Goal: Task Accomplishment & Management: Manage account settings

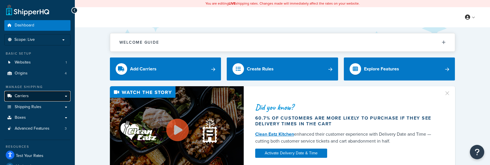
click at [24, 98] on span "Carriers" at bounding box center [22, 96] width 14 height 5
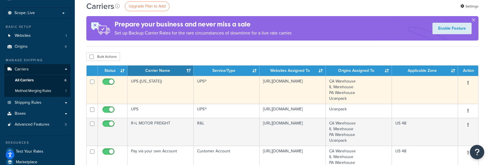
scroll to position [58, 0]
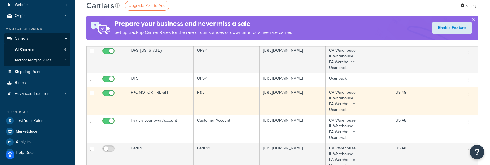
click at [153, 95] on td "R+L MOTOR FREIGHT" at bounding box center [160, 101] width 66 height 28
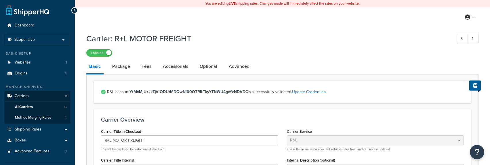
select select "rlFreight"
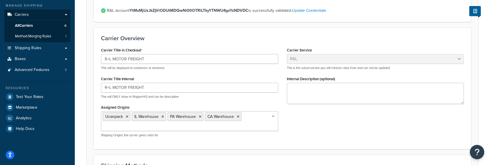
scroll to position [86, 0]
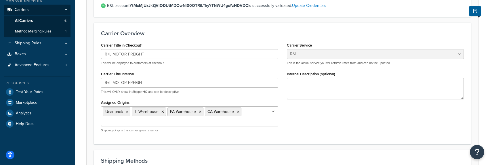
click at [263, 112] on ul "Ucanpack IL Warehouse PA Warehouse CA Warehouse" at bounding box center [189, 116] width 177 height 20
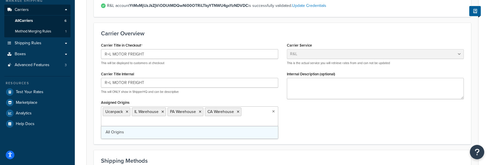
click at [128, 134] on link "All Origins" at bounding box center [189, 132] width 177 height 13
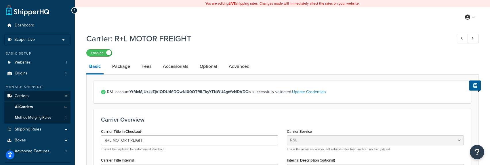
scroll to position [115, 0]
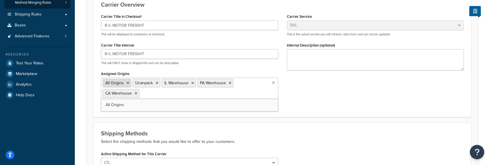
click at [127, 84] on icon at bounding box center [128, 82] width 3 height 3
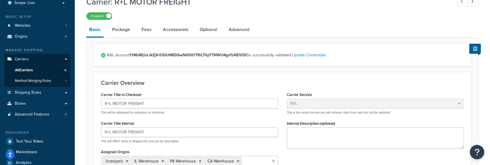
scroll to position [0, 0]
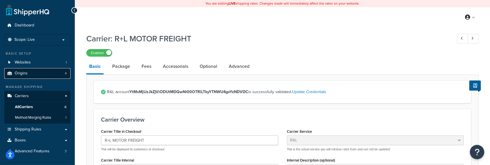
click at [21, 72] on span "Origins" at bounding box center [21, 73] width 13 height 5
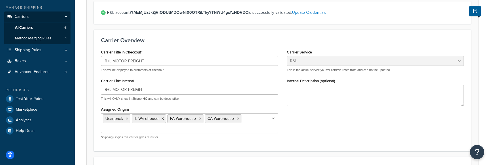
scroll to position [230, 0]
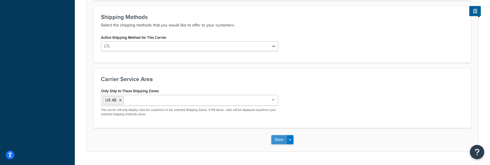
click at [280, 139] on button "Save" at bounding box center [279, 139] width 16 height 9
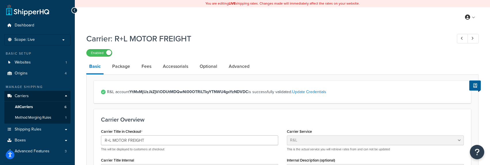
scroll to position [115, 0]
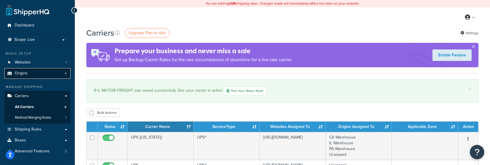
click at [27, 71] on span "Origins" at bounding box center [21, 73] width 13 height 5
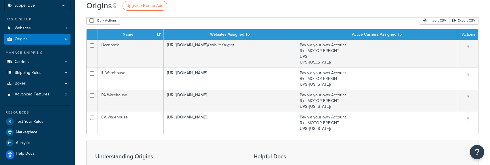
scroll to position [34, 0]
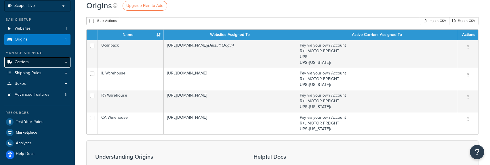
click at [24, 63] on span "Carriers" at bounding box center [22, 62] width 14 height 5
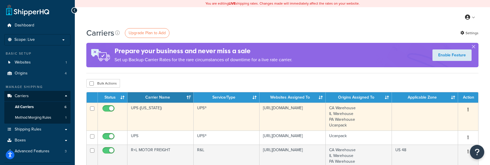
click at [152, 120] on td "UPS ([US_STATE])" at bounding box center [160, 117] width 66 height 28
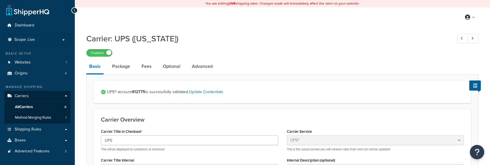
select select "ups"
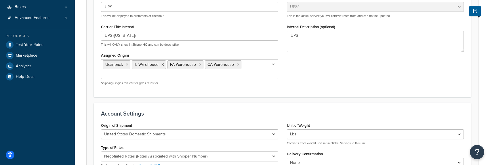
scroll to position [58, 0]
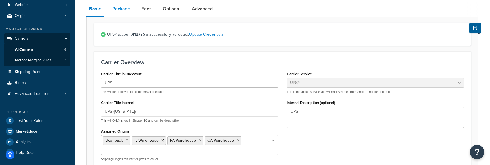
click at [122, 10] on link "Package" at bounding box center [121, 9] width 24 height 14
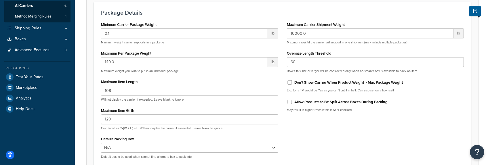
scroll to position [115, 0]
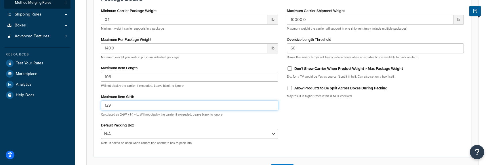
drag, startPoint x: 124, startPoint y: 108, endPoint x: 74, endPoint y: 110, distance: 50.1
click at [74, 110] on div "Dashboard Scope: Live Basic Setup Websites 1 Origins 4 Manage Shipping Carriers…" at bounding box center [245, 47] width 490 height 324
type input "130"
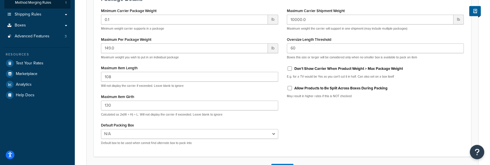
click at [324, 132] on div "Minimum Carrier Package Weight 0.1 lb Minimum weight carrier supports in a pack…" at bounding box center [282, 78] width 371 height 143
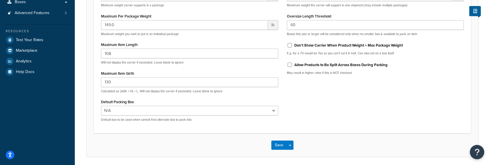
scroll to position [160, 0]
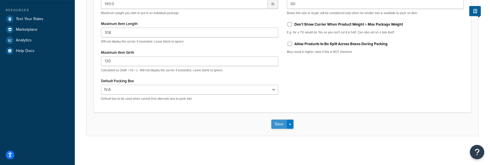
click at [276, 124] on button "Save" at bounding box center [279, 124] width 16 height 9
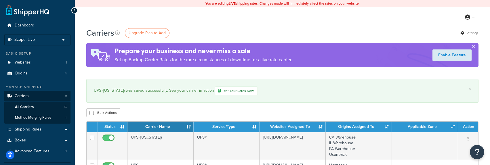
scroll to position [86, 0]
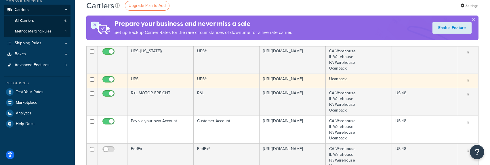
click at [144, 78] on td "UPS" at bounding box center [160, 81] width 66 height 14
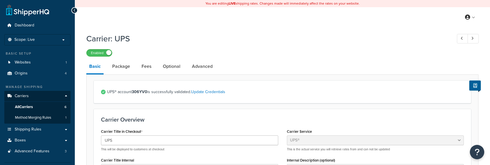
select select "ups"
click at [121, 69] on link "Package" at bounding box center [121, 67] width 24 height 14
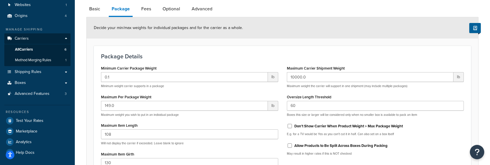
scroll to position [160, 0]
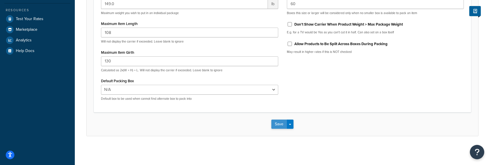
click at [278, 125] on button "Save" at bounding box center [279, 124] width 16 height 9
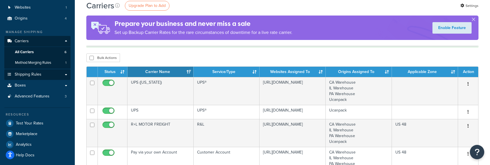
scroll to position [58, 0]
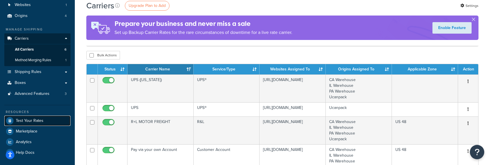
click at [33, 121] on span "Test Your Rates" at bounding box center [30, 120] width 28 height 5
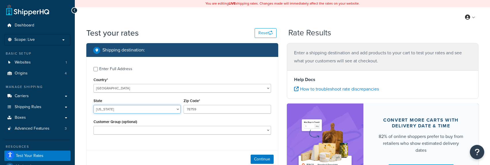
click at [135, 112] on select "Alabama Alaska American Samoa Arizona Arkansas Armed Forces Americas Armed Forc…" at bounding box center [136, 109] width 87 height 9
select select "DC"
click at [93, 105] on select "Alabama Alaska American Samoa Arizona Arkansas Armed Forces Americas Armed Forc…" at bounding box center [136, 109] width 87 height 9
drag, startPoint x: 207, startPoint y: 112, endPoint x: 155, endPoint y: 112, distance: 51.5
click at [155, 112] on div "State Alabama Alaska American Samoa Arizona Arkansas Armed Forces Americas Arme…" at bounding box center [182, 107] width 180 height 21
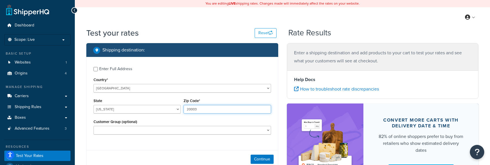
type input "20003"
click at [145, 137] on div "Customer Group (optional) Logged In Not Logged in Retail Wholesale" at bounding box center [182, 128] width 180 height 21
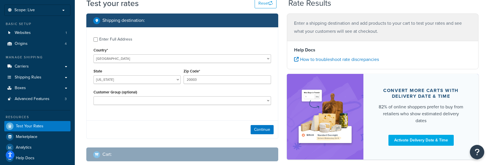
scroll to position [58, 0]
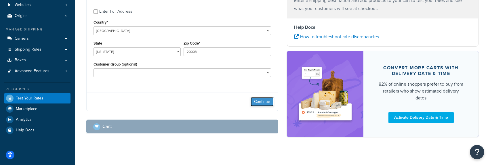
click at [266, 104] on button "Continue" at bounding box center [261, 101] width 23 height 9
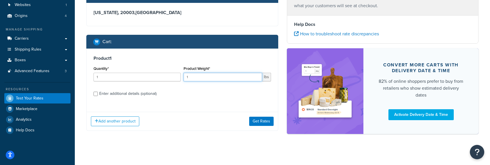
drag, startPoint x: 196, startPoint y: 79, endPoint x: 175, endPoint y: 78, distance: 20.7
click at [175, 78] on div "Quantity* 1 Product Weight* 1 lbs" at bounding box center [182, 75] width 180 height 21
type input "42"
click at [173, 103] on div "Product 1 Quantity* 1 Product Weight* 42 lbs Enter additional details (optional)" at bounding box center [182, 78] width 191 height 59
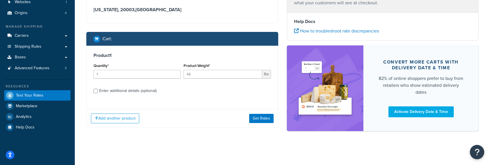
scroll to position [61, 0]
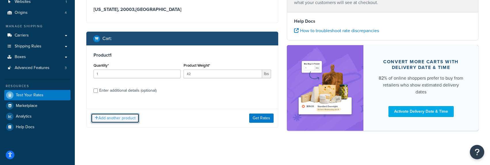
click at [113, 116] on button "Add another product" at bounding box center [115, 118] width 48 height 10
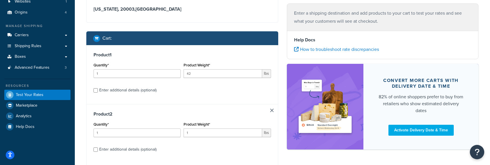
click at [272, 111] on link at bounding box center [271, 110] width 3 height 3
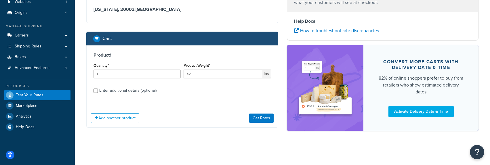
click at [129, 95] on div "Product 1 Quantity* 1 Product Weight* 42 lbs Enter additional details (optional)" at bounding box center [182, 74] width 191 height 59
click at [128, 91] on div "Enter additional details (optional)" at bounding box center [127, 91] width 57 height 8
click at [98, 91] on input "Enter additional details (optional)" at bounding box center [95, 91] width 4 height 4
checkbox input "true"
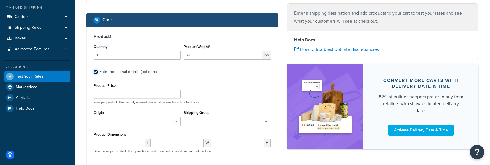
scroll to position [90, 0]
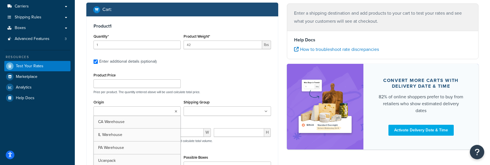
click at [125, 114] on input "Origin" at bounding box center [120, 111] width 51 height 6
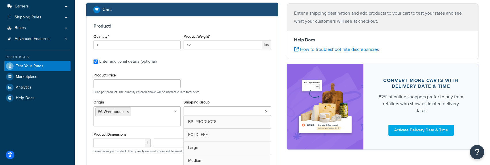
click at [192, 111] on input "Shipping Group" at bounding box center [210, 111] width 51 height 6
click at [167, 131] on div "Product Dimensions L W H Dimensions per product. The quantity entered above wil…" at bounding box center [181, 145] width 177 height 29
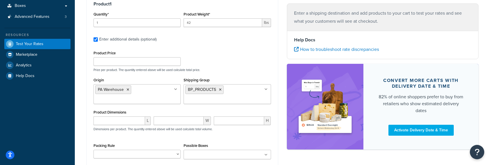
scroll to position [147, 0]
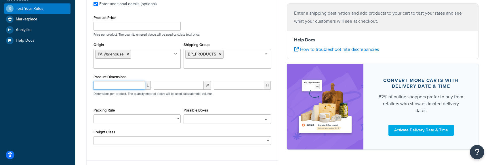
click at [123, 86] on input "number" at bounding box center [118, 85] width 51 height 9
type input "62"
click at [163, 87] on input "number" at bounding box center [179, 85] width 50 height 9
type input "17"
click at [219, 86] on input "number" at bounding box center [239, 85] width 51 height 9
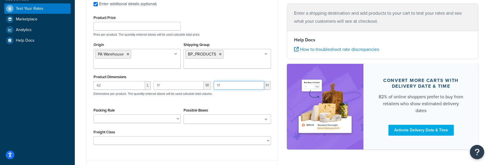
type input "17"
click at [221, 102] on div "62 L 17 W 17 H Dimensions per product. The quantity entered above will be used …" at bounding box center [182, 91] width 180 height 21
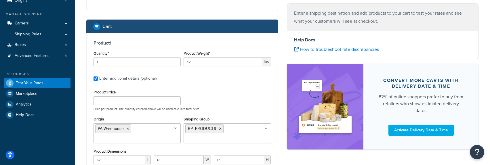
scroll to position [176, 0]
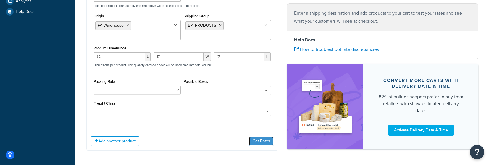
click at [268, 142] on button "Get Rates" at bounding box center [261, 141] width 24 height 9
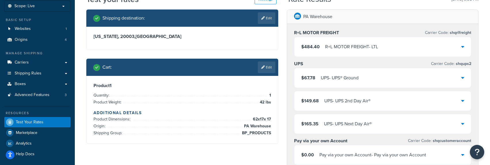
scroll to position [32, 0]
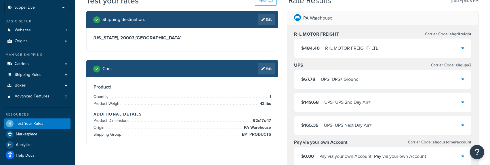
click at [352, 85] on div "$67.78 UPS - UPS® Ground" at bounding box center [382, 80] width 177 height 20
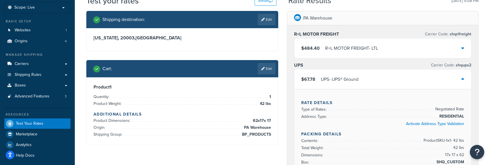
click at [272, 68] on link "Edit" at bounding box center [267, 69] width 18 height 12
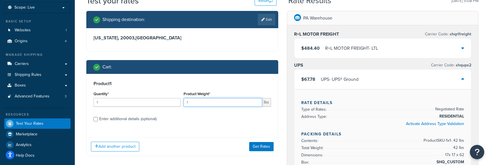
drag, startPoint x: 222, startPoint y: 101, endPoint x: 146, endPoint y: 96, distance: 75.8
click at [146, 96] on div "Quantity* 1 Product Weight* 1 lbs" at bounding box center [182, 100] width 180 height 21
type input "50"
click at [209, 126] on div "Product 1 Quantity* 1 Product Weight* 50 lbs Enter additional details (optional)" at bounding box center [182, 103] width 191 height 59
click at [260, 144] on button "Get Rates" at bounding box center [261, 146] width 24 height 9
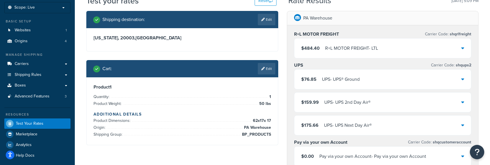
click at [337, 83] on div "UPS - UPS® Ground" at bounding box center [341, 79] width 38 height 8
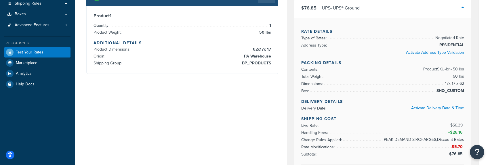
scroll to position [90, 0]
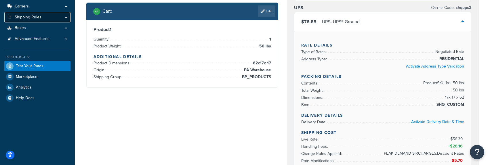
click at [24, 20] on span "Shipping Rules" at bounding box center [28, 17] width 27 height 5
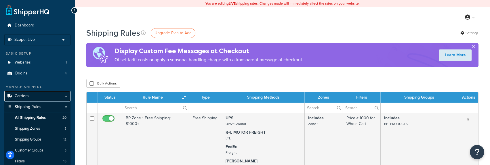
click at [37, 95] on link "Carriers" at bounding box center [37, 96] width 66 height 11
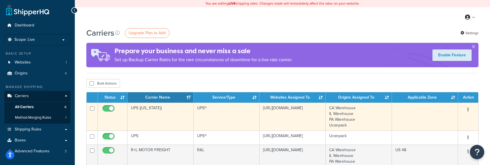
click at [144, 120] on td "UPS ([US_STATE])" at bounding box center [160, 117] width 66 height 28
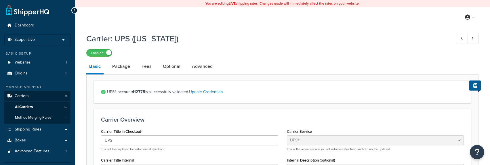
select select "ups"
click at [144, 68] on link "Fees" at bounding box center [147, 67] width 16 height 14
select select "AFTER"
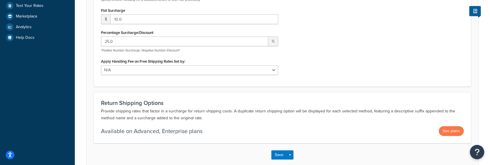
scroll to position [29, 0]
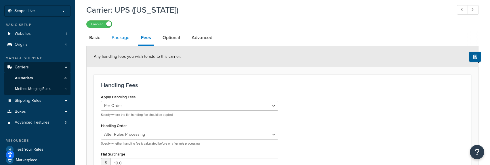
click at [130, 39] on link "Package" at bounding box center [121, 38] width 24 height 14
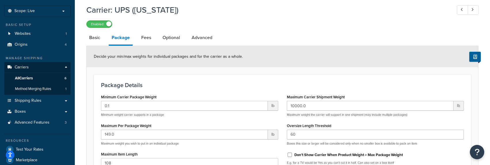
scroll to position [160, 0]
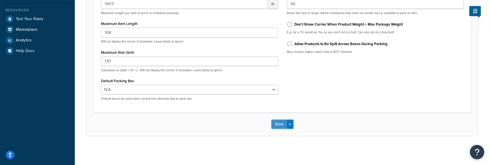
drag, startPoint x: 279, startPoint y: 129, endPoint x: 282, endPoint y: 126, distance: 4.1
click at [280, 129] on div "Save Save Dropdown Save and Edit" at bounding box center [282, 124] width 391 height 24
click at [282, 124] on button "Save" at bounding box center [279, 124] width 16 height 9
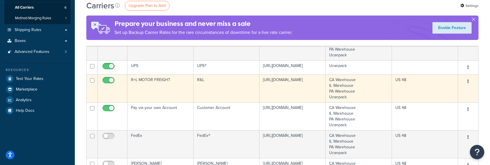
scroll to position [86, 0]
